Goal: Task Accomplishment & Management: Complete application form

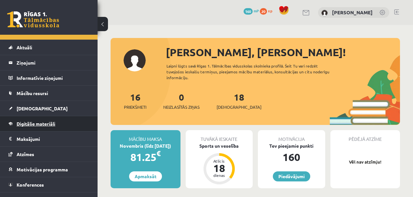
scroll to position [19, 0]
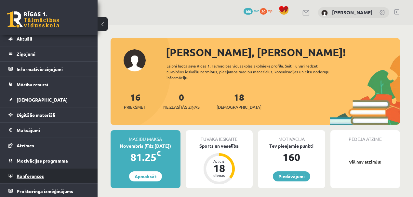
click at [34, 180] on link "Konferences" at bounding box center [48, 176] width 81 height 15
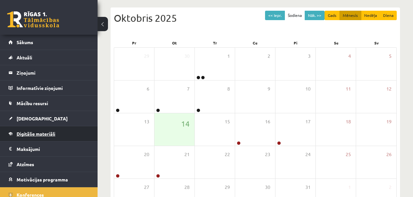
scroll to position [19, 0]
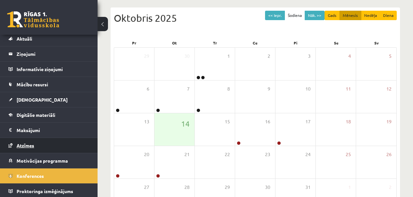
click at [20, 141] on link "Atzīmes" at bounding box center [48, 145] width 81 height 15
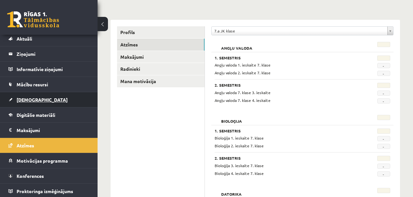
click at [24, 101] on span "[DEMOGRAPHIC_DATA]" at bounding box center [42, 100] width 51 height 6
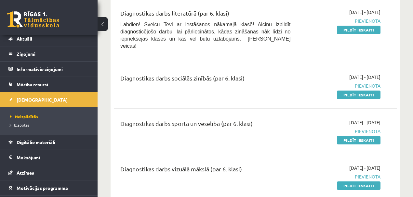
scroll to position [520, 0]
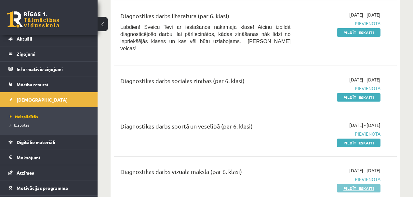
click at [378, 187] on link "Pildīt ieskaiti" at bounding box center [359, 188] width 44 height 8
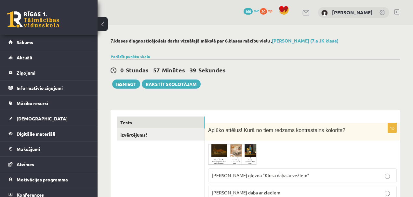
scroll to position [65, 0]
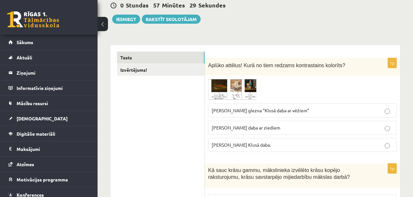
click at [214, 80] on img at bounding box center [232, 89] width 49 height 21
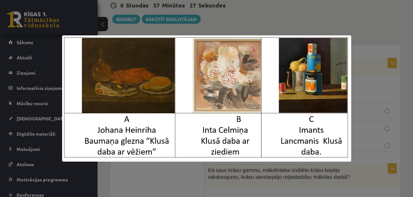
click at [382, 45] on div at bounding box center [206, 98] width 413 height 197
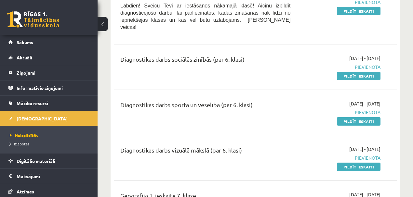
scroll to position [564, 0]
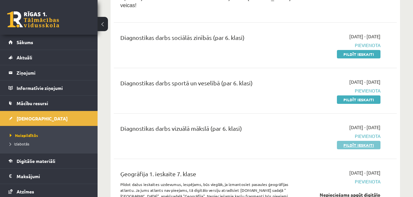
click at [362, 142] on link "Pildīt ieskaiti" at bounding box center [359, 145] width 44 height 8
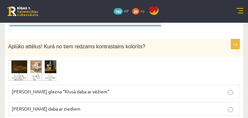
scroll to position [126, 0]
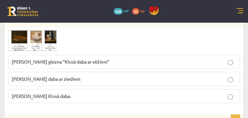
click at [57, 52] on img at bounding box center [32, 40] width 49 height 21
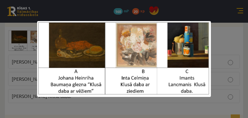
click at [186, 47] on img at bounding box center [123, 59] width 173 height 76
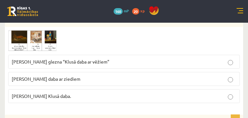
scroll to position [152, 0]
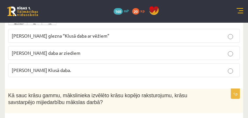
click at [71, 73] on span "Imants Lancmanis Klusā daba." at bounding box center [41, 70] width 59 height 6
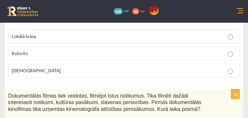
scroll to position [243, 0]
click at [109, 43] on label "Lokālā krāsa" at bounding box center [124, 36] width 232 height 14
click at [124, 60] on label "Kolorīts" at bounding box center [124, 53] width 232 height 14
click at [86, 22] on div "Kā sauc krāsu gammu, mākslinieka izvēlēto krāsu kopējo raksturojumu, krāsu savs…" at bounding box center [124, 10] width 238 height 24
click at [87, 14] on span "Kā sauc krāsu gammu, mākslinieka izvēlēto krāsu kopējo raksturojumu, krāsu savs…" at bounding box center [97, 8] width 179 height 12
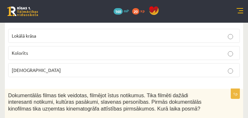
click at [94, 14] on span "Kā sauc krāsu gammu, mākslinieka izvēlēto krāsu kopējo raksturojumu, krāsu savs…" at bounding box center [97, 8] width 179 height 12
drag, startPoint x: 85, startPoint y: 24, endPoint x: 119, endPoint y: 39, distance: 37.7
click at [127, 22] on div "Kā sauc krāsu gammu, mākslinieka izvēlēto krāsu kopējo raksturojumu, krāsu savs…" at bounding box center [124, 10] width 238 height 24
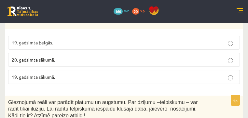
scroll to position [334, 0]
click at [85, 21] on span "Dokumentālās filmas tiek veidotas, filmējot īstus notikumus. Tika filmēti dažād…" at bounding box center [104, 11] width 193 height 19
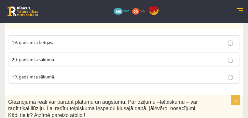
copy div "Dokumentālās filmas tiek veidotas, filmējot īstus notikumus. Tika filmēti dažād…"
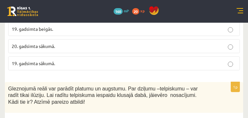
scroll to position [373, 0]
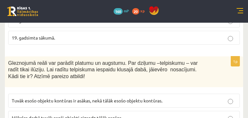
click at [53, 6] on span "19. gadsimta beigās." at bounding box center [32, 3] width 41 height 6
drag, startPoint x: 170, startPoint y: 4, endPoint x: 172, endPoint y: 16, distance: 12.2
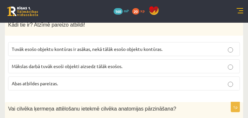
scroll to position [425, 0]
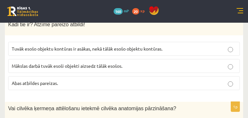
drag, startPoint x: 198, startPoint y: 45, endPoint x: 66, endPoint y: -4, distance: 141.3
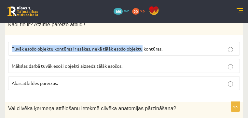
drag, startPoint x: 66, startPoint y: -4, endPoint x: 228, endPoint y: 82, distance: 184.0
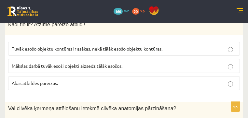
drag, startPoint x: 176, startPoint y: 40, endPoint x: 159, endPoint y: 43, distance: 17.2
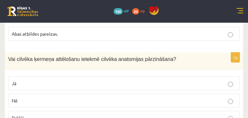
scroll to position [477, 0]
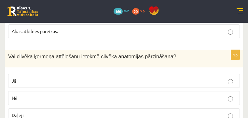
click at [122, 17] on span "Mākslas darbā tuvāk esoši objekti aizsedz tālāk esošos." at bounding box center [67, 14] width 111 height 6
click at [113, 35] on p "Abas atbildes pareizas." at bounding box center [124, 31] width 224 height 7
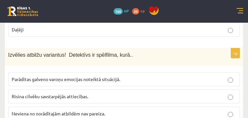
scroll to position [568, 0]
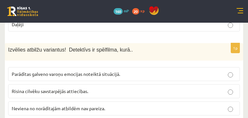
click at [107, 32] on label "Daļēji" at bounding box center [124, 25] width 232 height 14
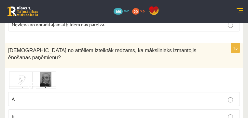
scroll to position [659, 0]
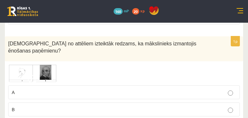
click at [88, 3] on span "Risina cilvēku savstarpējās attiecības." at bounding box center [50, 0] width 76 height 6
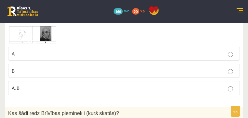
scroll to position [737, 0]
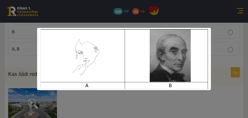
click at [211, 42] on div at bounding box center [124, 59] width 248 height 118
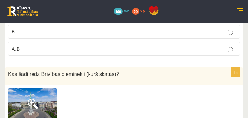
click at [98, 39] on label "B" at bounding box center [124, 32] width 232 height 14
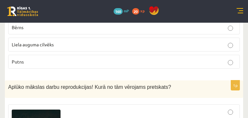
scroll to position [841, 0]
click at [57, 17] on img at bounding box center [32, 0] width 49 height 33
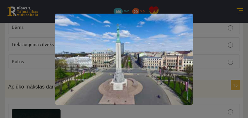
click at [245, 17] on div at bounding box center [124, 59] width 248 height 118
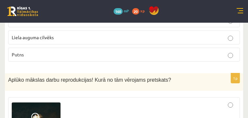
scroll to position [854, 0]
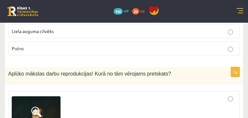
click at [24, 51] on span "Putns" at bounding box center [18, 49] width 12 height 6
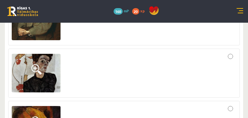
scroll to position [971, 0]
drag, startPoint x: 107, startPoint y: 19, endPoint x: 127, endPoint y: 20, distance: 20.5
copy span "pretskats?"
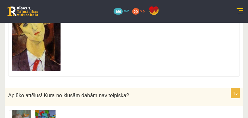
scroll to position [1075, 0]
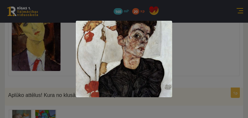
drag, startPoint x: 187, startPoint y: 16, endPoint x: 183, endPoint y: 16, distance: 3.9
click at [186, 16] on div at bounding box center [124, 59] width 248 height 118
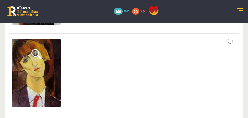
scroll to position [1036, 0]
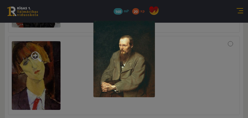
click at [166, 26] on div at bounding box center [124, 59] width 248 height 118
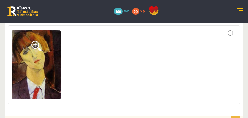
scroll to position [1062, 0]
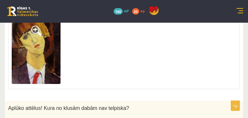
click at [60, 84] on img at bounding box center [36, 49] width 49 height 69
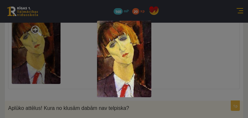
click at [172, 62] on div at bounding box center [124, 59] width 248 height 118
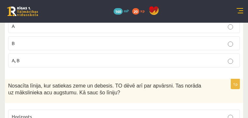
scroll to position [1192, 0]
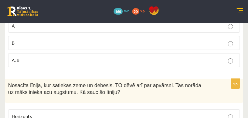
click at [57, 16] on img at bounding box center [32, 3] width 49 height 23
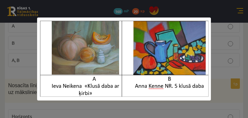
click at [226, 26] on div at bounding box center [124, 59] width 248 height 118
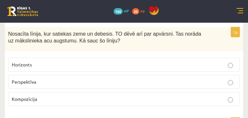
scroll to position [1219, 0]
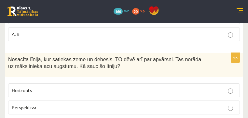
click at [122, 3] on p "A" at bounding box center [124, -1] width 224 height 7
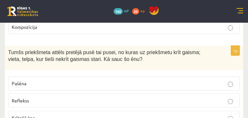
scroll to position [1323, 0]
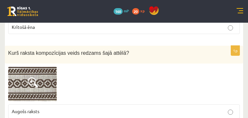
scroll to position [1414, 0]
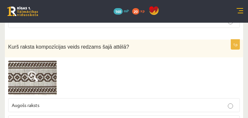
drag, startPoint x: 85, startPoint y: 24, endPoint x: 96, endPoint y: 27, distance: 11.7
drag, startPoint x: 96, startPoint y: 27, endPoint x: 95, endPoint y: 22, distance: 4.4
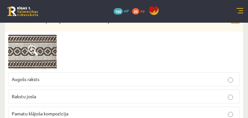
scroll to position [1427, 0]
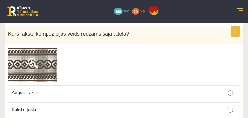
click at [107, 11] on p "Krītošā ēna" at bounding box center [124, 8] width 224 height 7
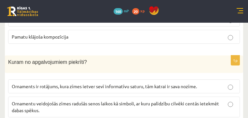
scroll to position [1518, 0]
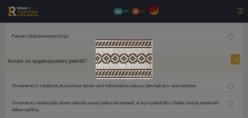
click at [209, 23] on div at bounding box center [124, 59] width 248 height 118
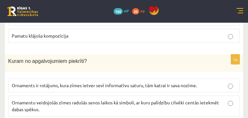
scroll to position [1531, 0]
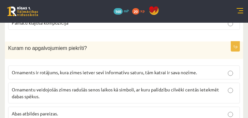
click at [128, 9] on p "Rakstu josla" at bounding box center [124, 5] width 224 height 7
click at [68, 26] on span "Pamatu klājoša kompozīcija" at bounding box center [40, 23] width 57 height 6
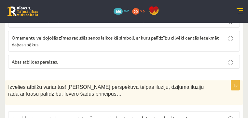
scroll to position [1570, 0]
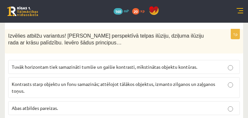
scroll to position [1635, 0]
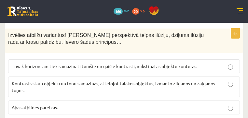
click at [118, 17] on label "Abas atbildes pareizas." at bounding box center [124, 10] width 232 height 14
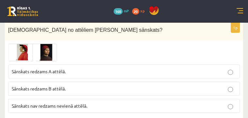
scroll to position [1739, 0]
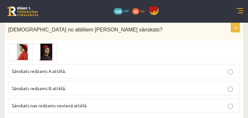
click at [115, 11] on label "Abas atbildes pareizas." at bounding box center [124, 4] width 232 height 14
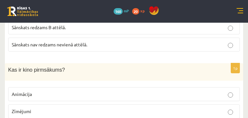
scroll to position [1804, 0]
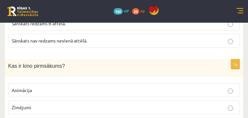
drag, startPoint x: 115, startPoint y: 87, endPoint x: 163, endPoint y: 67, distance: 51.5
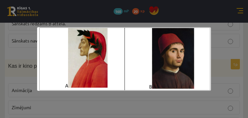
click at [213, 30] on div at bounding box center [124, 59] width 248 height 118
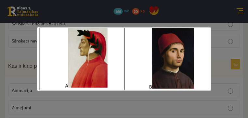
drag, startPoint x: 142, startPoint y: 21, endPoint x: 140, endPoint y: 26, distance: 5.4
click at [142, 21] on div at bounding box center [124, 59] width 248 height 118
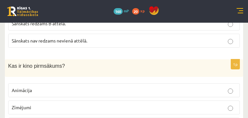
drag, startPoint x: 139, startPoint y: 58, endPoint x: 165, endPoint y: 59, distance: 26.0
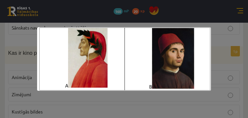
click at [184, 15] on div at bounding box center [124, 59] width 248 height 118
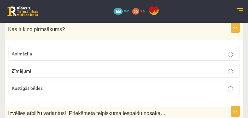
scroll to position [1843, 0]
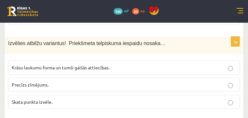
scroll to position [1921, 0]
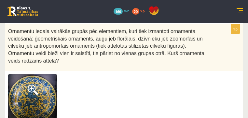
scroll to position [2012, 0]
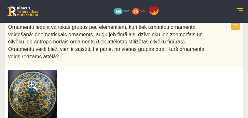
click at [111, 8] on label "Skata punkta izvēle." at bounding box center [124, 1] width 232 height 14
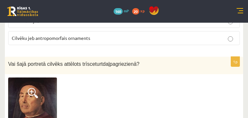
scroll to position [2142, 0]
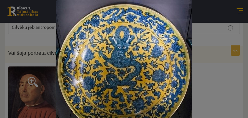
scroll to position [2155, 0]
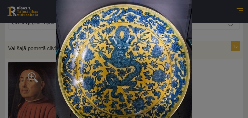
click at [204, 31] on div at bounding box center [124, 70] width 248 height 140
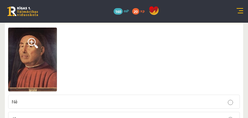
scroll to position [2194, 0]
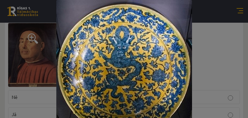
click at [224, 35] on div at bounding box center [124, 70] width 248 height 140
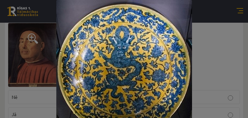
click at [185, 25] on img at bounding box center [124, 70] width 136 height 140
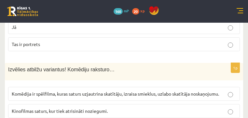
scroll to position [2285, 0]
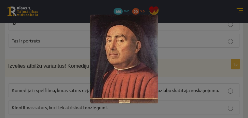
click at [163, 46] on div at bounding box center [124, 59] width 248 height 118
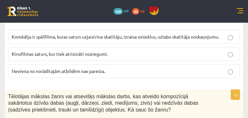
scroll to position [2350, 0]
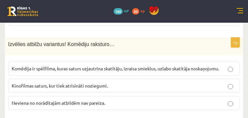
scroll to position [2311, 0]
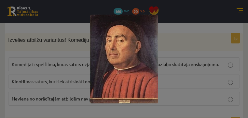
click at [196, 31] on div at bounding box center [124, 59] width 248 height 118
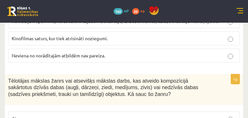
scroll to position [2363, 0]
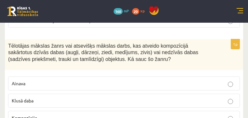
scroll to position [2389, 0]
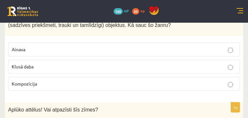
scroll to position [2428, 0]
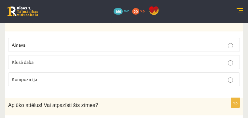
copy div "Izvēlies atbilžu variantus! Komēdiju raksturo…"
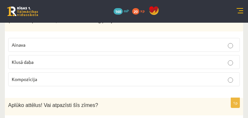
scroll to position [2441, 0]
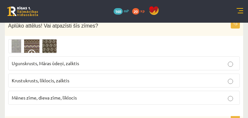
scroll to position [2532, 0]
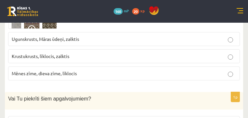
copy div "Tēlotājas mākslas žanrs vai atsevišķs mākslas darbs, kas atveido kompozīcijā sa…"
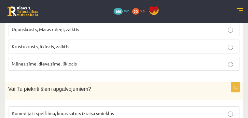
scroll to position [2558, 0]
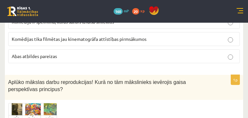
scroll to position [2636, 0]
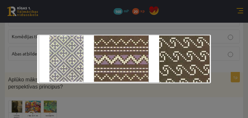
drag, startPoint x: 124, startPoint y: 3, endPoint x: 122, endPoint y: 8, distance: 6.3
click at [124, 3] on div at bounding box center [124, 59] width 248 height 118
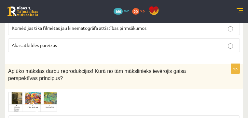
scroll to position [2649, 0]
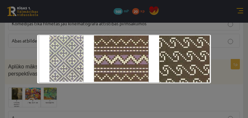
click at [202, 24] on div at bounding box center [124, 59] width 248 height 118
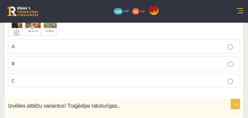
scroll to position [2727, 0]
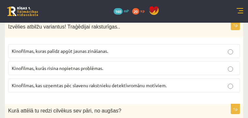
scroll to position [2805, 0]
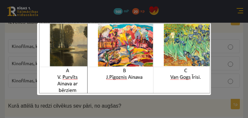
click at [233, 30] on div at bounding box center [124, 59] width 248 height 118
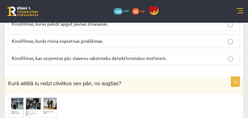
scroll to position [2831, 0]
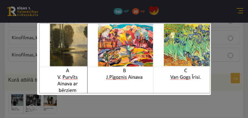
click at [213, 16] on div at bounding box center [124, 59] width 248 height 118
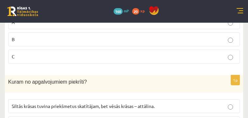
scroll to position [2936, 0]
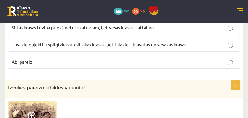
scroll to position [3014, 0]
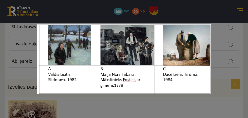
click at [141, 17] on div at bounding box center [124, 59] width 248 height 118
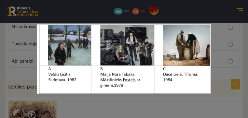
click at [145, 17] on div at bounding box center [124, 59] width 248 height 118
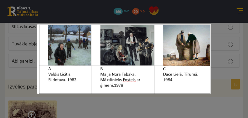
click at [116, 8] on div at bounding box center [124, 59] width 248 height 118
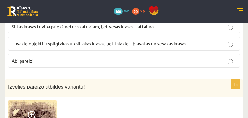
drag, startPoint x: 151, startPoint y: 36, endPoint x: 102, endPoint y: 20, distance: 50.7
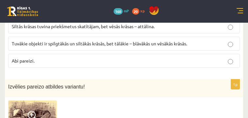
copy div "Kurā attēlā tu redzi cilvēkus sev pāri, no augšas?"
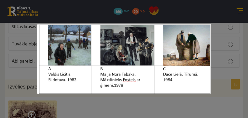
click at [211, 34] on div at bounding box center [124, 59] width 248 height 118
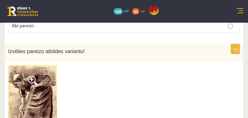
scroll to position [3053, 0]
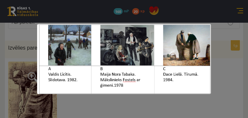
drag, startPoint x: 143, startPoint y: 3, endPoint x: 155, endPoint y: 21, distance: 22.5
click at [144, 3] on div at bounding box center [124, 59] width 248 height 118
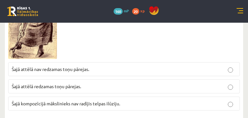
scroll to position [3131, 0]
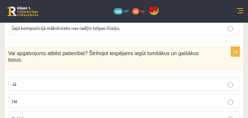
scroll to position [3222, 0]
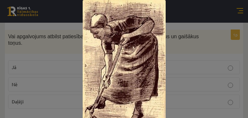
click at [236, 28] on div at bounding box center [124, 63] width 248 height 126
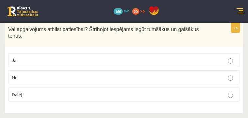
scroll to position [3287, 0]
click at [118, 7] on span "Šajā kompozīcijā mākslinieks nav radījis telpas ilūziju." at bounding box center [66, 4] width 108 height 6
click at [143, 57] on p "Jā" at bounding box center [124, 60] width 224 height 7
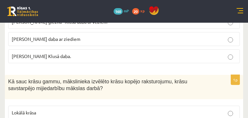
scroll to position [62, 0]
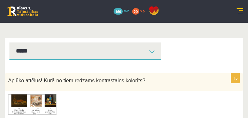
click at [34, 17] on button "Iesniegt" at bounding box center [21, 11] width 28 height 9
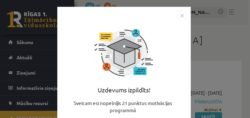
click at [178, 15] on img "Close" at bounding box center [182, 16] width 10 height 10
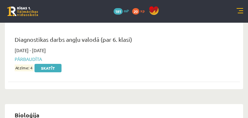
scroll to position [52, 0]
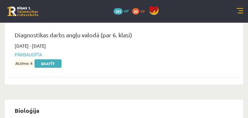
click at [200, 57] on span "Pārbaudīta" at bounding box center [119, 54] width 209 height 7
click at [46, 49] on span "2025-09-24 - 2025-10-31" at bounding box center [30, 46] width 31 height 7
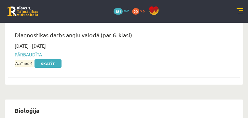
click at [181, 43] on div "2025-09-24 - 2025-10-31 Pārbaudīta Atzīme: 4 Skatīt" at bounding box center [119, 55] width 219 height 24
click at [179, 39] on div "Diagnostikas darbs angļu valodā (par 6. klasi)" at bounding box center [119, 37] width 219 height 12
click at [199, 54] on span "Pārbaudīta" at bounding box center [119, 54] width 209 height 7
click at [198, 54] on span "Pārbaudīta" at bounding box center [119, 54] width 209 height 7
click at [193, 57] on span "Pārbaudīta" at bounding box center [119, 54] width 209 height 7
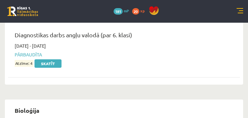
click at [195, 61] on div "2025-09-24 - 2025-10-31 Pārbaudīta Atzīme: 4 Skatīt" at bounding box center [119, 55] width 219 height 24
click at [33, 62] on span "Atzīme: 4" at bounding box center [24, 63] width 19 height 7
click at [61, 68] on link "Skatīt" at bounding box center [47, 64] width 27 height 8
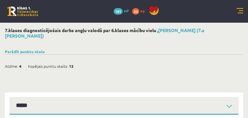
select select "**********"
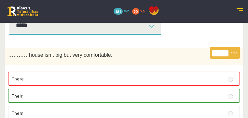
scroll to position [78, 0]
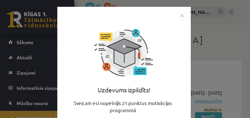
scroll to position [52, 0]
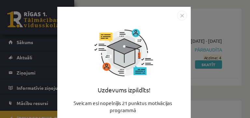
click at [182, 13] on img "Close" at bounding box center [182, 16] width 10 height 10
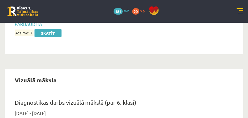
scroll to position [530, 0]
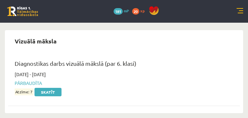
click at [33, 89] on span "Atzīme: 7" at bounding box center [24, 92] width 19 height 7
click at [208, 80] on span "Pārbaudīta" at bounding box center [119, 83] width 209 height 7
click at [33, 89] on span "Atzīme: 7" at bounding box center [24, 92] width 19 height 7
click at [61, 88] on link "Skatīt" at bounding box center [47, 92] width 27 height 8
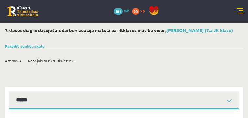
select select "**********"
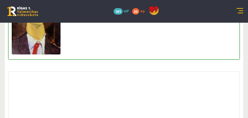
scroll to position [1678, 0]
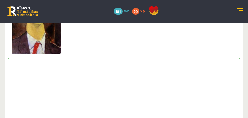
click at [42, 6] on span at bounding box center [36, 1] width 10 height 10
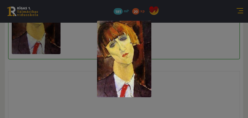
click at [191, 32] on div at bounding box center [124, 59] width 248 height 118
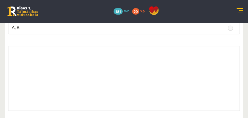
scroll to position [1886, 0]
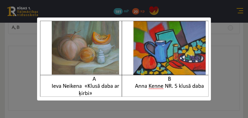
click at [218, 38] on div at bounding box center [124, 59] width 248 height 118
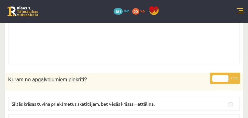
scroll to position [4956, 0]
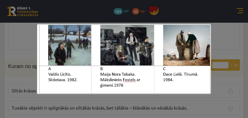
click at [232, 25] on div at bounding box center [124, 59] width 248 height 118
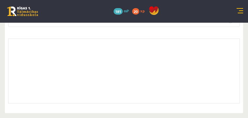
scroll to position [5614, 0]
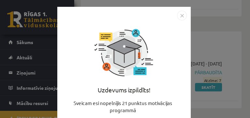
click at [182, 13] on img "Close" at bounding box center [182, 16] width 10 height 10
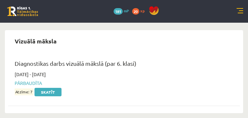
scroll to position [39, 0]
click at [0, 0] on span "[DEMOGRAPHIC_DATA]" at bounding box center [0, 0] width 0 height 0
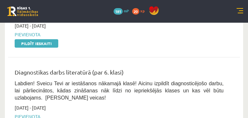
scroll to position [556, 0]
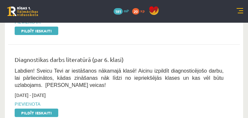
drag, startPoint x: 195, startPoint y: 59, endPoint x: 187, endPoint y: 57, distance: 8.2
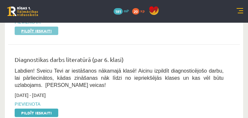
click at [58, 35] on link "Pildīt ieskaiti" at bounding box center [37, 31] width 44 height 8
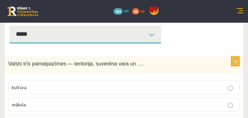
scroll to position [104, 0]
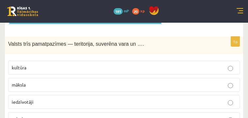
drag, startPoint x: 148, startPoint y: 25, endPoint x: 154, endPoint y: 24, distance: 5.9
click at [148, 24] on select "*****" at bounding box center [85, 15] width 152 height 18
click at [161, 21] on select "*****" at bounding box center [85, 15] width 152 height 18
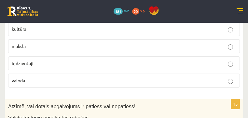
scroll to position [143, 0]
click at [110, 84] on p "valoda" at bounding box center [124, 80] width 224 height 7
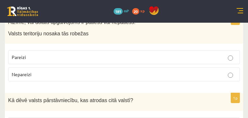
scroll to position [234, 0]
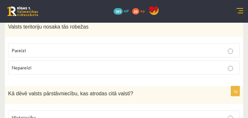
drag, startPoint x: 110, startPoint y: 73, endPoint x: 111, endPoint y: 69, distance: 3.4
click at [111, 71] on fieldset "Pareizi Nepareizi" at bounding box center [124, 58] width 232 height 36
click at [111, 58] on label "Pareizi" at bounding box center [124, 51] width 232 height 14
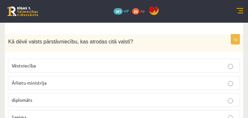
scroll to position [325, 0]
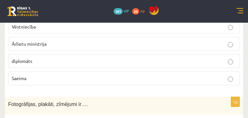
click at [112, 30] on p "Vēstniecība" at bounding box center [124, 26] width 224 height 7
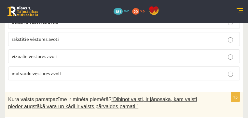
scroll to position [416, 0]
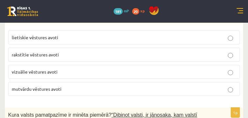
click at [144, 79] on label "vizuālie vēstures avoti" at bounding box center [124, 72] width 232 height 14
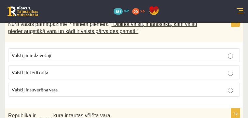
scroll to position [520, 0]
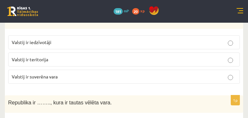
click at [143, 80] on p "Valstij ir suverēna vara" at bounding box center [124, 76] width 224 height 7
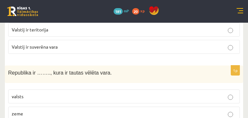
scroll to position [546, 0]
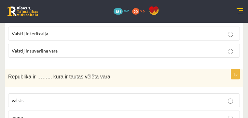
click at [135, 20] on p "Valstij ir iedzīvotāji" at bounding box center [124, 16] width 224 height 7
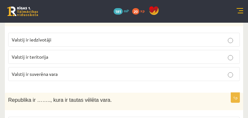
scroll to position [520, 0]
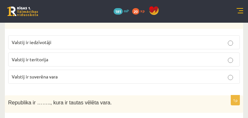
click at [125, 67] on label "Valstij ir teritorija" at bounding box center [124, 60] width 232 height 14
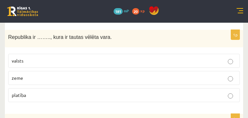
scroll to position [611, 0]
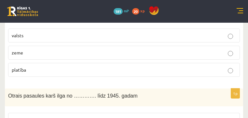
click at [105, 39] on p "valsts" at bounding box center [124, 35] width 224 height 7
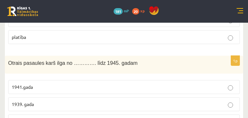
scroll to position [689, 0]
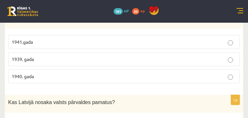
click at [117, 46] on p "1941.gada" at bounding box center [124, 42] width 224 height 7
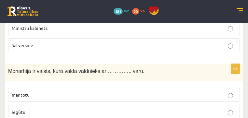
scroll to position [806, 0]
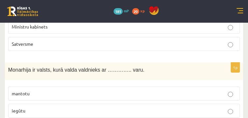
click at [128, 47] on p "Satversme" at bounding box center [124, 44] width 224 height 7
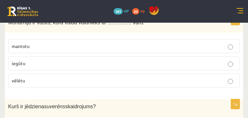
scroll to position [859, 0]
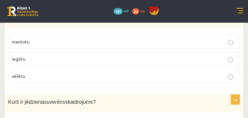
click at [101, 80] on p "vēlētu" at bounding box center [124, 76] width 224 height 7
drag, startPoint x: 115, startPoint y: 73, endPoint x: 120, endPoint y: 63, distance: 10.9
click at [116, 66] on label "iegūtu" at bounding box center [124, 59] width 232 height 14
click at [122, 45] on p "mantotu" at bounding box center [124, 41] width 224 height 7
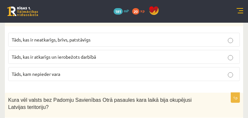
scroll to position [950, 0]
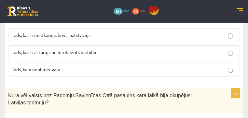
click at [192, 79] on fieldset "Tāds, kas ir neatkarīgs, brīvs, patstāvīgs Tāds, kas ir atkarīgs un ierobežots …" at bounding box center [124, 52] width 232 height 54
click at [191, 77] on label "Tāds, kam nepieder vara" at bounding box center [124, 70] width 232 height 14
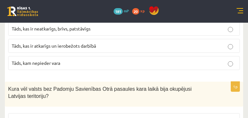
scroll to position [963, 0]
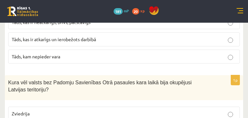
click at [184, 43] on p "Tāds, kas ir atkarīgs un ierobežots darbībā" at bounding box center [124, 39] width 224 height 7
click at [194, 26] on p "Tāds, kas ir neatkarīgs, brīvs, patstāvīgs" at bounding box center [124, 22] width 224 height 7
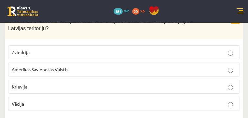
scroll to position [1041, 0]
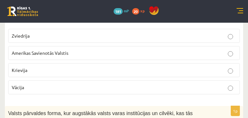
click at [105, 91] on p "Vācija" at bounding box center [124, 87] width 224 height 7
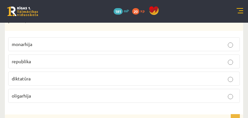
scroll to position [1145, 0]
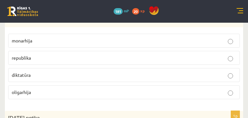
click at [121, 44] on p "monarhija" at bounding box center [124, 40] width 224 height 7
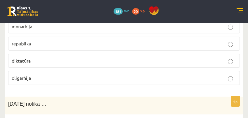
scroll to position [1158, 0]
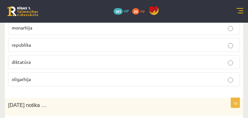
click at [111, 52] on label "republika" at bounding box center [124, 45] width 232 height 14
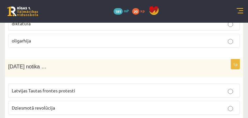
scroll to position [1197, 0]
click at [124, 30] on label "diktatūra" at bounding box center [124, 23] width 232 height 14
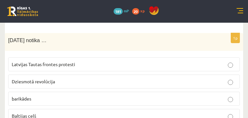
scroll to position [1210, 0]
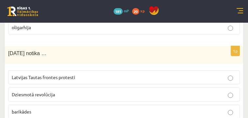
click at [125, 15] on fieldset "monarhija republika diktatūra oligarhija" at bounding box center [124, 1] width 232 height 71
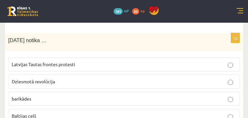
scroll to position [1236, 0]
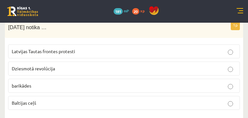
click at [47, 30] on span "1989.gada 23.augustā notika …" at bounding box center [27, 28] width 38 height 6
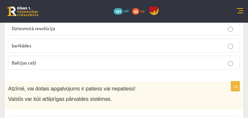
scroll to position [1262, 0]
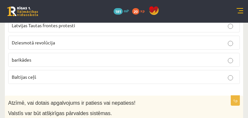
click at [110, 84] on label "Baltijas ceļš" at bounding box center [124, 77] width 232 height 14
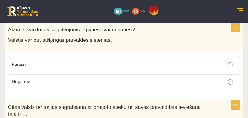
scroll to position [1340, 0]
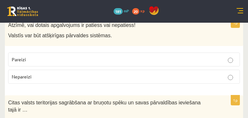
click at [26, 62] on span "Pareizi" at bounding box center [19, 60] width 14 height 6
click at [127, 80] on p "Nepareizi" at bounding box center [124, 76] width 224 height 7
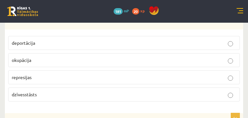
scroll to position [1444, 0]
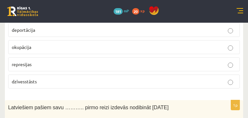
click at [118, 54] on label "okupācija" at bounding box center [124, 47] width 232 height 14
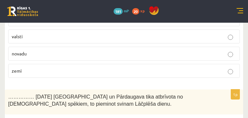
scroll to position [1561, 0]
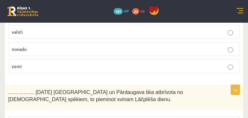
click at [118, 39] on label "valsti" at bounding box center [124, 32] width 232 height 14
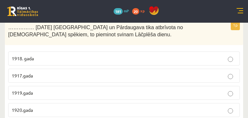
scroll to position [1639, 0]
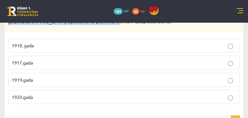
drag, startPoint x: 103, startPoint y: 34, endPoint x: 208, endPoint y: 40, distance: 105.5
click at [208, 32] on div "…………… 11. novembrī Rīga un Pārdaugava tika atbrīvota no vācu spēkiem, to piemin…" at bounding box center [124, 19] width 238 height 25
drag, startPoint x: 206, startPoint y: 39, endPoint x: 144, endPoint y: 27, distance: 63.4
click at [146, 25] on form "1p Valsts trīs pamatpazīmes — teritorija, suverēna vara un …. kultūra māksla ie…" at bounding box center [123, 9] width 225 height 3028
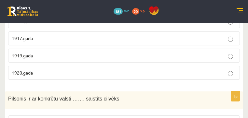
scroll to position [1665, 0]
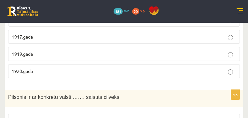
click at [113, 40] on p "1917.gada" at bounding box center [124, 36] width 224 height 7
click at [117, 23] on p "1918. gada" at bounding box center [124, 19] width 224 height 7
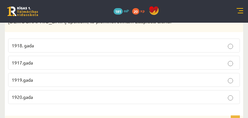
scroll to position [1639, 0]
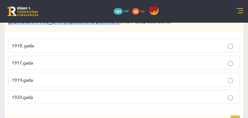
drag, startPoint x: 103, startPoint y: 33, endPoint x: 193, endPoint y: 46, distance: 90.3
click at [196, 32] on div "…………… 11. novembrī Rīga un Pārdaugava tika atbrīvota no vācu spēkiem, to piemin…" at bounding box center [124, 19] width 238 height 25
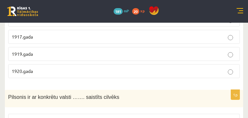
click at [33, 74] on span "1920.gada" at bounding box center [22, 71] width 21 height 6
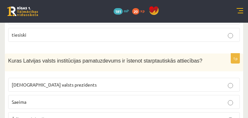
scroll to position [1795, 0]
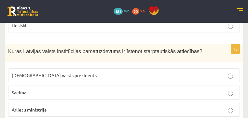
click at [144, 33] on label "tiesiski" at bounding box center [124, 26] width 232 height 14
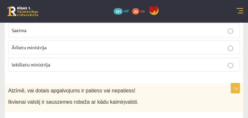
scroll to position [1860, 0]
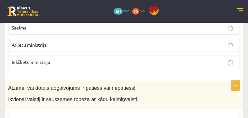
click at [135, 48] on p "Ārlietu ministrija" at bounding box center [124, 45] width 224 height 7
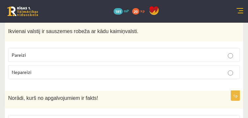
scroll to position [1938, 0]
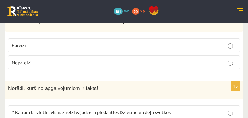
click at [109, 49] on p "Pareizi" at bounding box center [124, 45] width 224 height 7
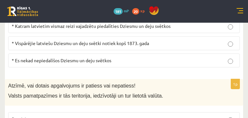
scroll to position [2029, 0]
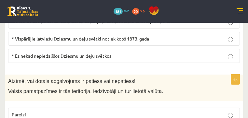
click at [149, 42] on span "* Vispārējie latviešu Dziesmu un deju svētki notiek kopš 1873. gada" at bounding box center [80, 39] width 137 height 6
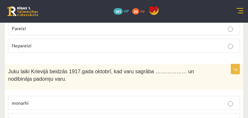
scroll to position [2120, 0]
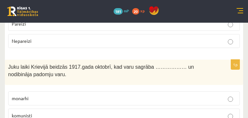
drag, startPoint x: 134, startPoint y: 10, endPoint x: 130, endPoint y: 13, distance: 4.4
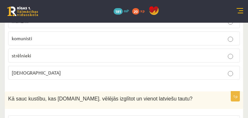
scroll to position [2198, 0]
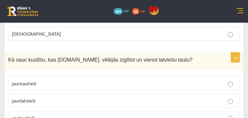
scroll to position [2237, 0]
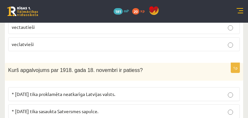
scroll to position [2328, 0]
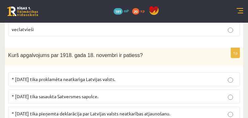
scroll to position [2341, 0]
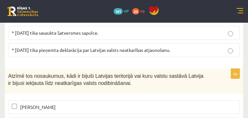
scroll to position [2419, 0]
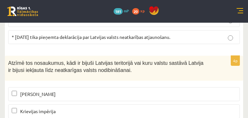
drag, startPoint x: 84, startPoint y: 25, endPoint x: 204, endPoint y: 19, distance: 120.1
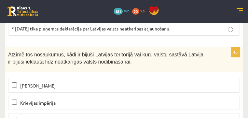
scroll to position [2432, 0]
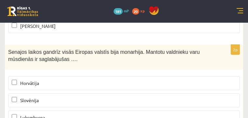
scroll to position [2576, 0]
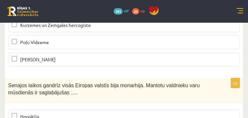
scroll to position [2537, 0]
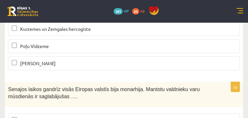
drag, startPoint x: 120, startPoint y: 87, endPoint x: 142, endPoint y: 99, distance: 25.5
click at [122, 19] on label "Livonija" at bounding box center [124, 12] width 232 height 14
click at [198, 36] on label "Kurzemes un Zemgales hercogiste" at bounding box center [124, 29] width 232 height 14
click at [162, 15] on p "Livonija" at bounding box center [124, 11] width 224 height 7
click at [156, 56] on fieldset "Letīcija Krievijas impērija Livonija Kurzemes un Zemgales hercogiste Poļu Vidze…" at bounding box center [124, 19] width 232 height 105
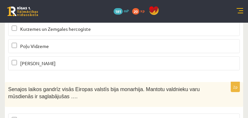
click at [137, 15] on p "Livonija" at bounding box center [124, 11] width 224 height 7
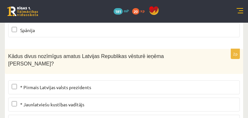
scroll to position [2693, 0]
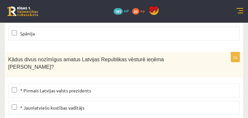
click at [127, 20] on p "Lietuva" at bounding box center [124, 16] width 224 height 7
click at [124, 20] on p "Lietuva" at bounding box center [124, 16] width 224 height 7
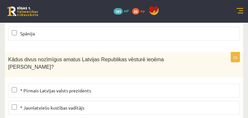
drag, startPoint x: 125, startPoint y: 72, endPoint x: 126, endPoint y: 60, distance: 12.4
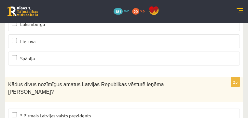
scroll to position [2667, 0]
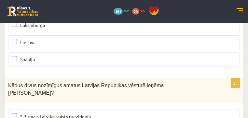
drag, startPoint x: 85, startPoint y: 31, endPoint x: 190, endPoint y: 39, distance: 105.6
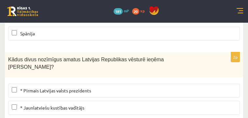
scroll to position [2706, 0]
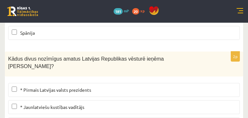
scroll to position [2693, 0]
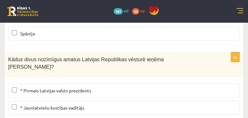
click at [121, 37] on p "Spānija" at bounding box center [124, 33] width 224 height 7
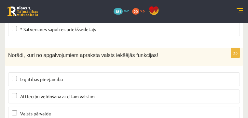
scroll to position [2810, 0]
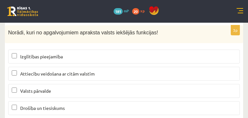
scroll to position [2823, 0]
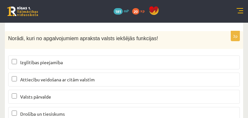
click at [185, 16] on p "* Satversmes sapulces priekšsēdētājs" at bounding box center [124, 12] width 224 height 7
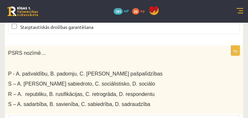
scroll to position [2940, 0]
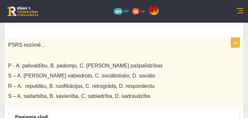
scroll to position [2953, 0]
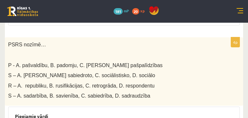
click at [126, 8] on label "Kultūras popularizēšana" at bounding box center [124, 1] width 232 height 14
click at [141, 26] on label "Starptautiskās drošības garantēšana" at bounding box center [124, 19] width 232 height 14
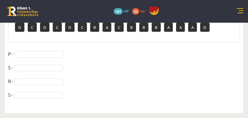
scroll to position [3122, 0]
drag, startPoint x: 96, startPoint y: 58, endPoint x: 98, endPoint y: 53, distance: 4.7
click at [24, 32] on p "D" at bounding box center [19, 27] width 9 height 9
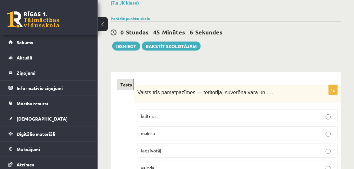
scroll to position [0, 0]
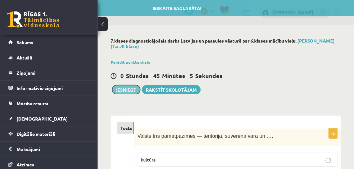
click at [119, 91] on button "Iesniegt" at bounding box center [126, 89] width 28 height 9
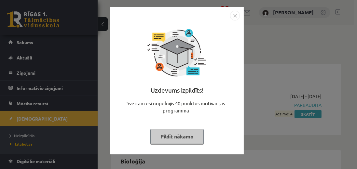
click at [234, 16] on img "Close" at bounding box center [235, 16] width 10 height 10
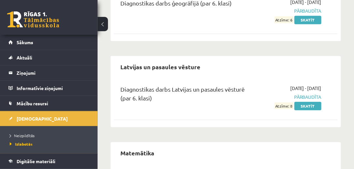
scroll to position [346, 0]
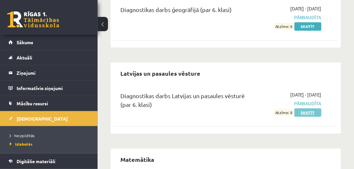
click at [307, 111] on link "Skatīt" at bounding box center [307, 112] width 27 height 8
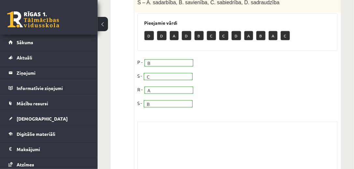
scroll to position [576, 0]
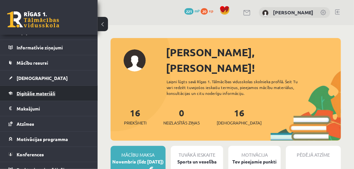
scroll to position [47, 0]
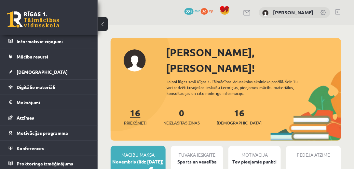
click at [132, 120] on span "Priekšmeti" at bounding box center [135, 123] width 22 height 7
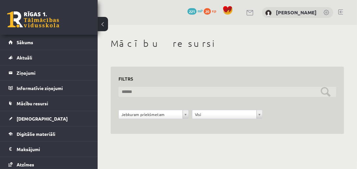
click at [184, 93] on input "text" at bounding box center [227, 92] width 218 height 10
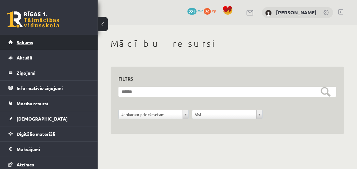
click at [23, 40] on span "Sākums" at bounding box center [25, 42] width 17 height 6
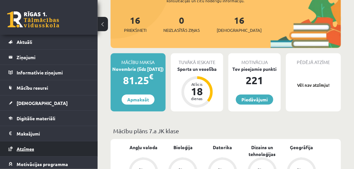
scroll to position [10, 0]
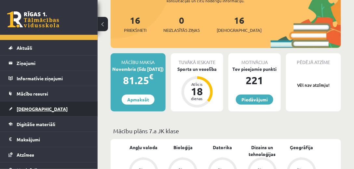
click at [30, 110] on span "[DEMOGRAPHIC_DATA]" at bounding box center [42, 109] width 51 height 6
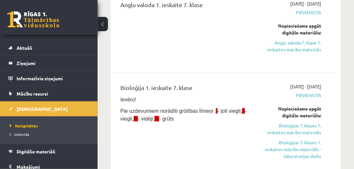
drag, startPoint x: 275, startPoint y: 86, endPoint x: 321, endPoint y: 87, distance: 45.6
click at [321, 87] on span "2025-09-24 - 2025-10-31" at bounding box center [305, 86] width 31 height 7
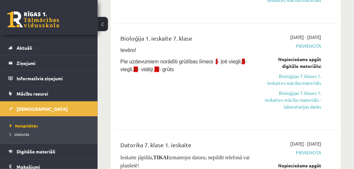
scroll to position [149, 0]
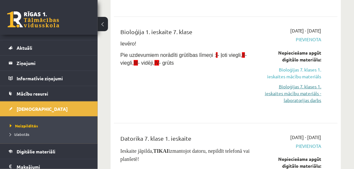
click at [291, 94] on link "Bioloģijas 7. klases 1. ieskaites mācību materiāls - laboratorijas darbs" at bounding box center [291, 93] width 60 height 20
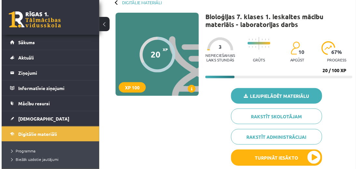
scroll to position [56, 0]
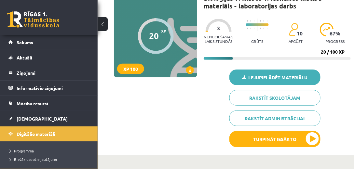
click at [277, 79] on link "Lejupielādēt materiālu" at bounding box center [274, 78] width 91 height 16
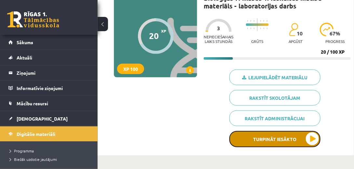
click at [256, 137] on button "Turpināt iesākto" at bounding box center [274, 139] width 91 height 16
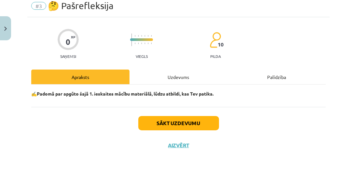
scroll to position [29, 0]
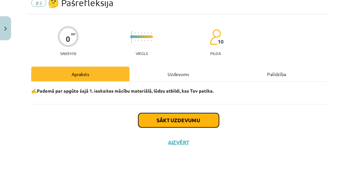
click at [164, 120] on button "Sākt uzdevumu" at bounding box center [178, 120] width 81 height 14
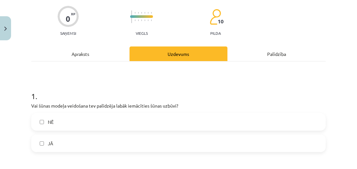
scroll to position [56, 0]
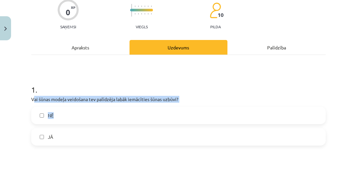
drag, startPoint x: 33, startPoint y: 100, endPoint x: 145, endPoint y: 104, distance: 112.3
click at [145, 104] on div "1 . Vai šūnas modeļa veidošana tev palīdzēja labāk iemācīties šūnas uzbūvi? NĒ …" at bounding box center [178, 110] width 294 height 72
click at [110, 99] on p "Vai šūnas modeļa veidošana tev palīdzēja labāk iemācīties šūnas uzbūvi?" at bounding box center [178, 99] width 294 height 7
drag, startPoint x: 178, startPoint y: 98, endPoint x: 141, endPoint y: 100, distance: 36.9
click at [141, 100] on p "Vai šūnas modeļa veidošana tev palīdzēja labāk iemācīties šūnas uzbūvi?" at bounding box center [178, 99] width 294 height 7
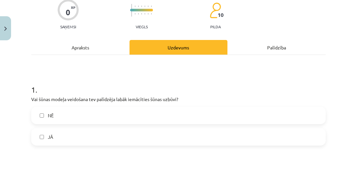
click at [75, 100] on p "Vai šūnas modeļa veidošana tev palīdzēja labāk iemācīties šūnas uzbūvi?" at bounding box center [178, 99] width 294 height 7
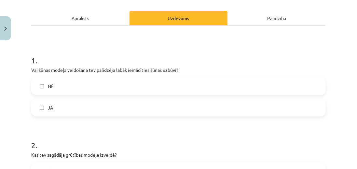
scroll to position [93, 0]
